Goal: Find specific page/section

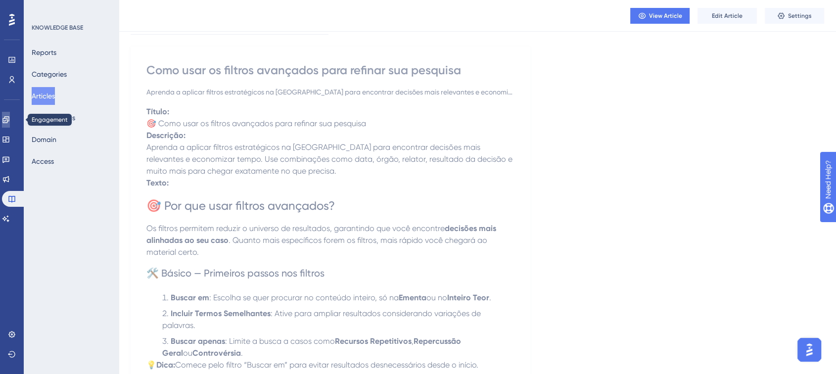
click at [10, 115] on link at bounding box center [6, 120] width 8 height 16
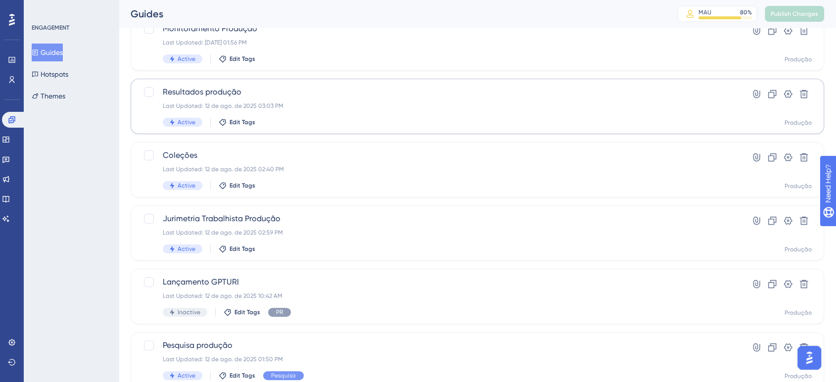
scroll to position [220, 0]
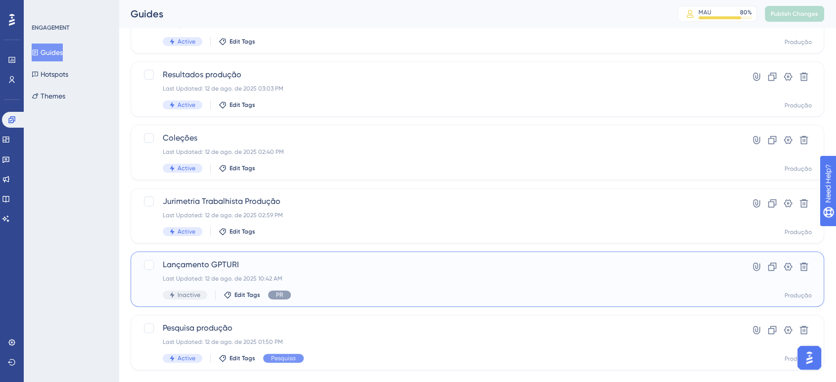
click at [353, 271] on div "Lançamento GPTURI Last Updated: 12 de ago. de 2025 10:42 AM Inactive Edit Tags …" at bounding box center [438, 279] width 550 height 41
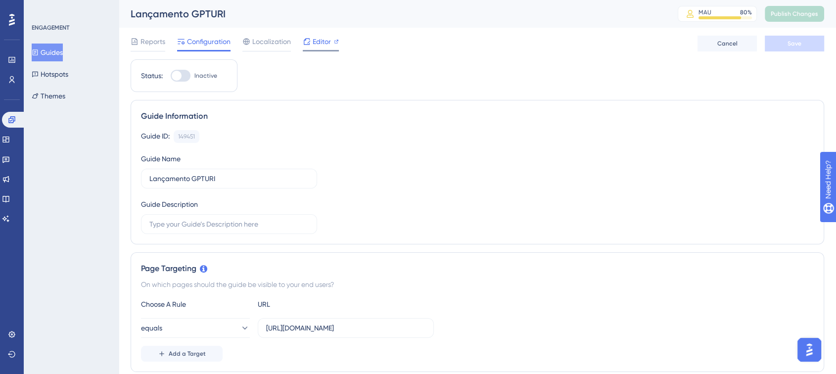
click at [325, 44] on span "Editor" at bounding box center [321, 42] width 18 height 12
click at [324, 41] on span "Editor" at bounding box center [321, 42] width 18 height 12
click at [321, 46] on span "Editor" at bounding box center [321, 42] width 18 height 12
